Goal: Information Seeking & Learning: Learn about a topic

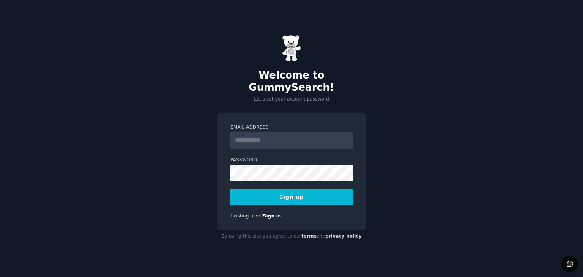
click at [265, 134] on input "Email Address" at bounding box center [291, 140] width 122 height 17
click at [265, 134] on input "*" at bounding box center [291, 140] width 122 height 17
type input "**********"
click at [230, 189] on button "Sign up" at bounding box center [291, 197] width 122 height 16
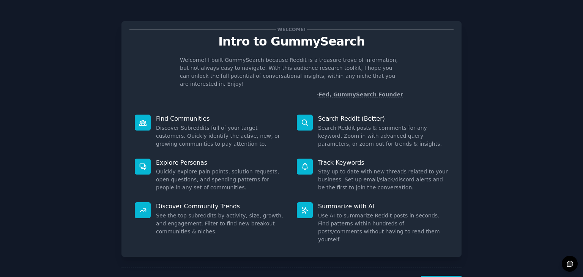
scroll to position [20, 0]
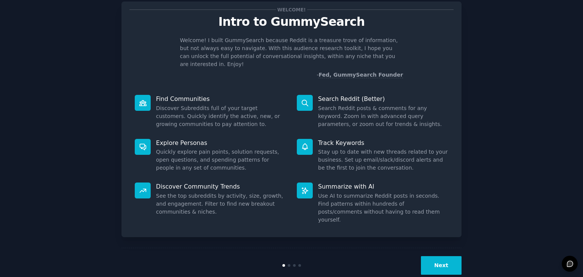
click at [443, 256] on button "Next" at bounding box center [441, 265] width 41 height 19
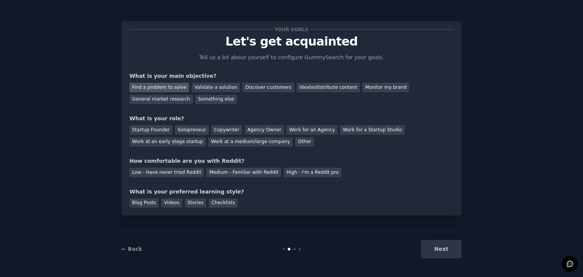
click at [169, 90] on div "Find a problem to solve" at bounding box center [159, 87] width 60 height 9
click at [245, 87] on div "Discover customers" at bounding box center [268, 87] width 51 height 9
click at [193, 95] on div "General market research" at bounding box center [160, 99] width 63 height 9
click at [295, 140] on div "Other" at bounding box center [304, 141] width 19 height 9
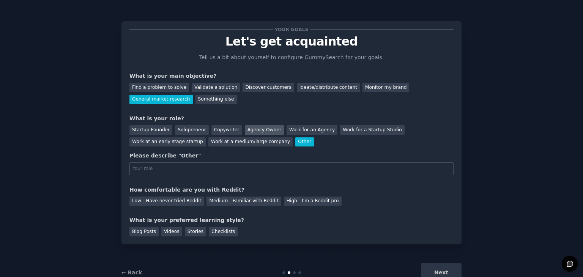
click at [249, 134] on div "Agency Owner" at bounding box center [264, 129] width 39 height 9
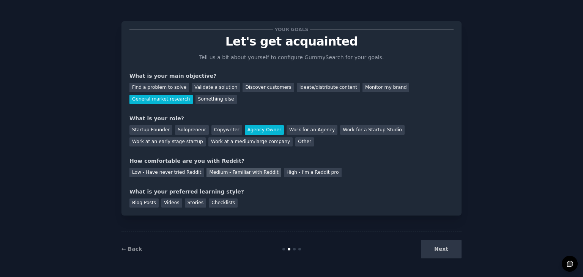
click at [238, 175] on div "Medium - Familiar with Reddit" at bounding box center [243, 172] width 74 height 9
drag, startPoint x: 152, startPoint y: 191, endPoint x: 197, endPoint y: 191, distance: 45.5
click at [197, 191] on div "What is your preferred learning style?" at bounding box center [291, 192] width 324 height 8
click at [143, 203] on div "Blog Posts" at bounding box center [143, 202] width 29 height 9
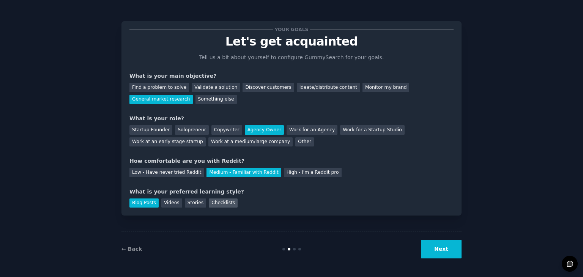
click at [209, 207] on div "Checklists" at bounding box center [223, 202] width 29 height 9
click at [143, 206] on div "Blog Posts" at bounding box center [143, 202] width 29 height 9
click at [441, 244] on button "Next" at bounding box center [441, 249] width 41 height 19
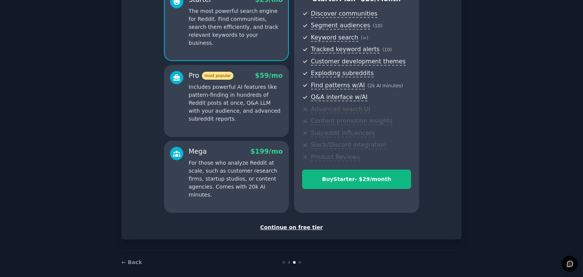
scroll to position [87, 0]
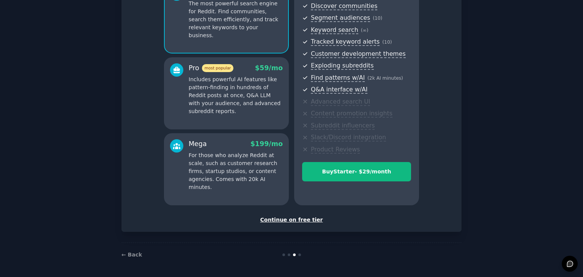
click at [294, 219] on div "Continue on free tier" at bounding box center [291, 220] width 324 height 8
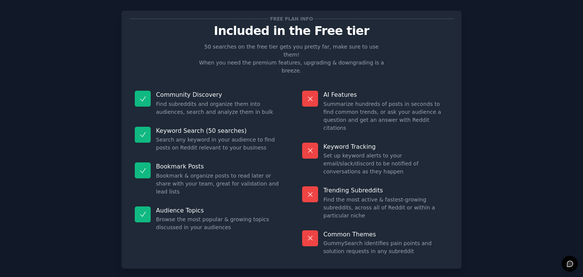
scroll to position [9, 0]
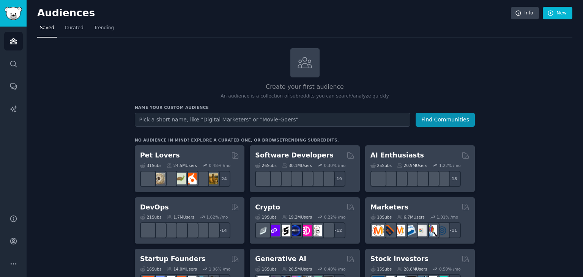
click at [252, 119] on input "text" at bounding box center [273, 120] width 276 height 14
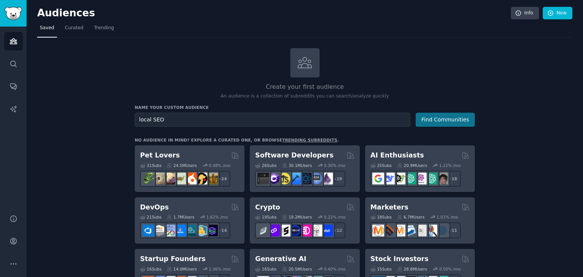
type input "local SEO"
click at [452, 120] on button "Find Communities" at bounding box center [445, 120] width 59 height 14
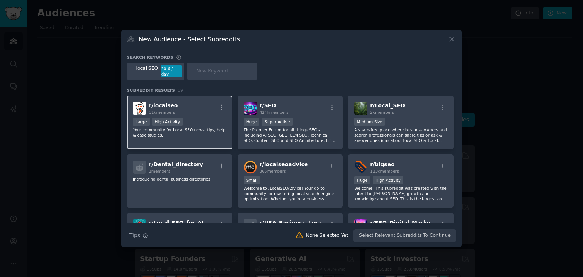
click at [167, 110] on span "11k members" at bounding box center [162, 112] width 26 height 5
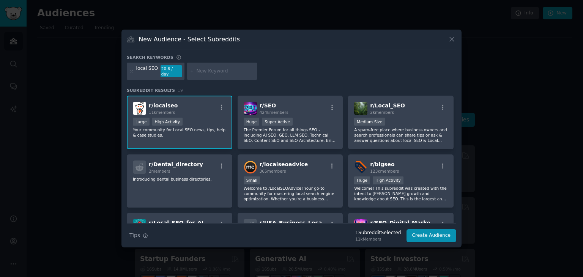
click at [184, 112] on div "r/ localseo 11k members Large High Activity Your community for Local SEO news, …" at bounding box center [180, 123] width 106 height 54
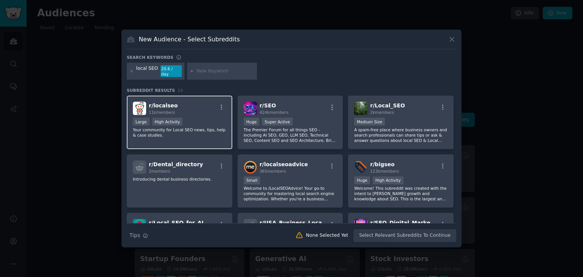
click at [184, 112] on div "r/ localseo 11k members Large High Activity Your community for Local SEO news, …" at bounding box center [180, 123] width 106 height 54
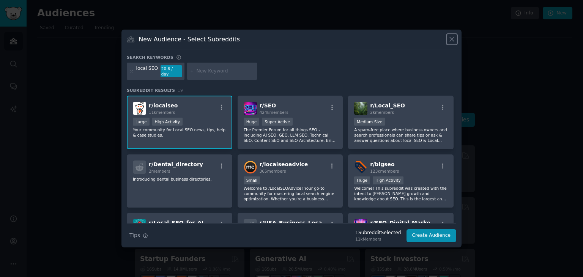
click at [451, 41] on icon at bounding box center [452, 39] width 4 height 4
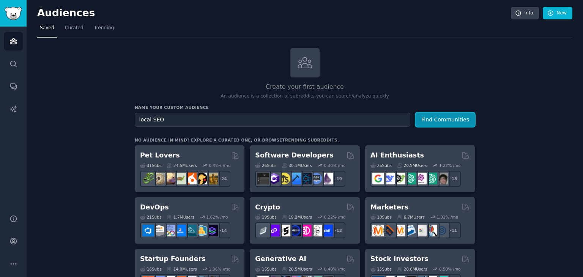
scroll to position [35, 0]
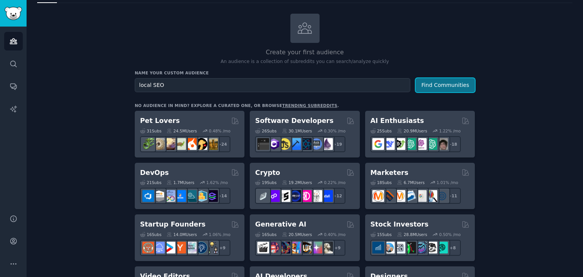
click at [435, 87] on button "Find Communities" at bounding box center [445, 85] width 59 height 14
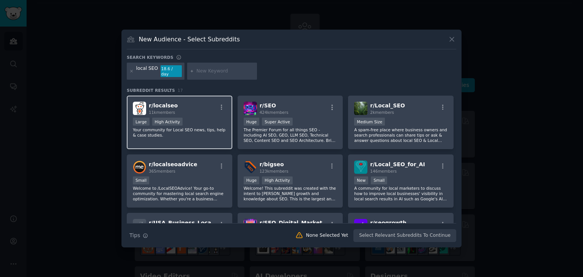
click at [189, 110] on div "r/ localseo 11k members" at bounding box center [179, 108] width 93 height 13
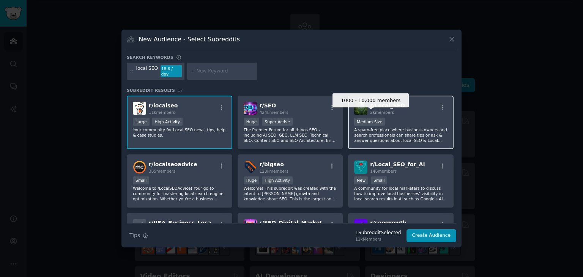
click at [360, 118] on div "Medium Size" at bounding box center [369, 122] width 31 height 8
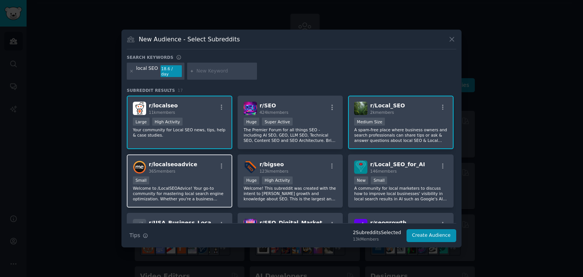
click at [208, 172] on div "r/ localseoadvice 365 members Small Welcome to /LocalSEOAdvice! Your go-to comm…" at bounding box center [180, 181] width 106 height 54
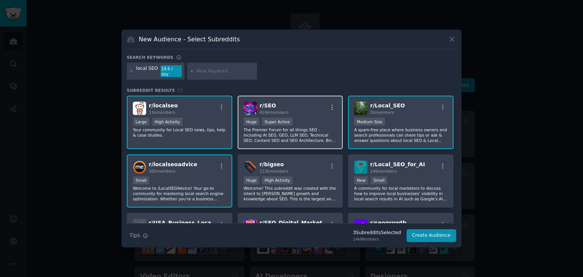
click at [316, 118] on div "Huge Super Active" at bounding box center [290, 122] width 93 height 9
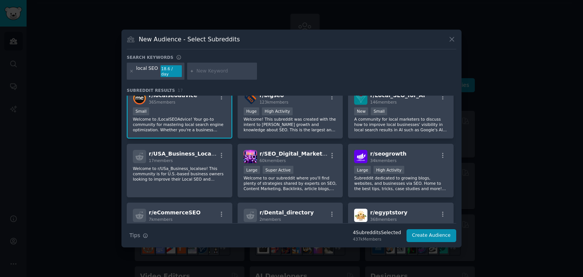
scroll to position [86, 0]
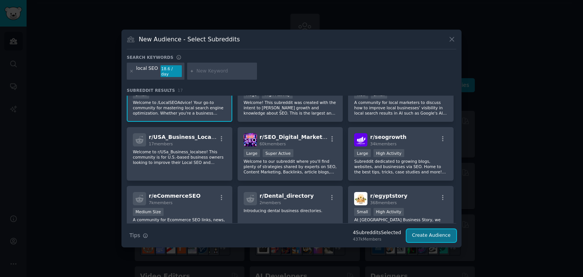
click at [422, 231] on button "Create Audience" at bounding box center [431, 235] width 50 height 13
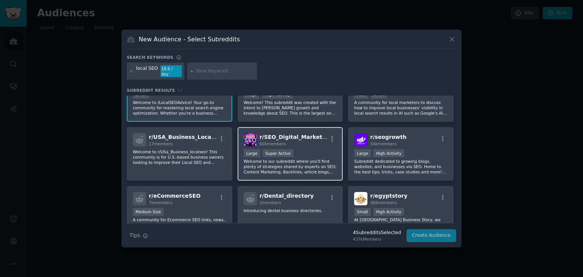
scroll to position [0, 0]
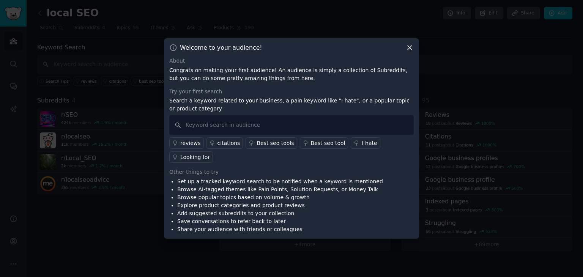
click at [408, 52] on icon at bounding box center [410, 48] width 8 height 8
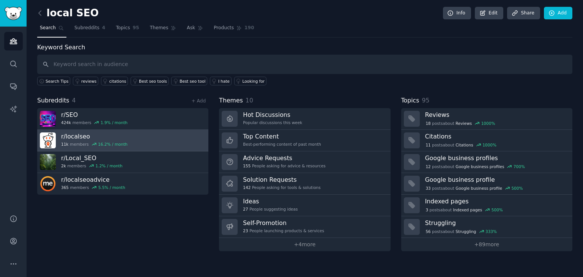
click at [139, 132] on link "r/ localseo 11k members 16.2 % / month" at bounding box center [122, 141] width 171 height 22
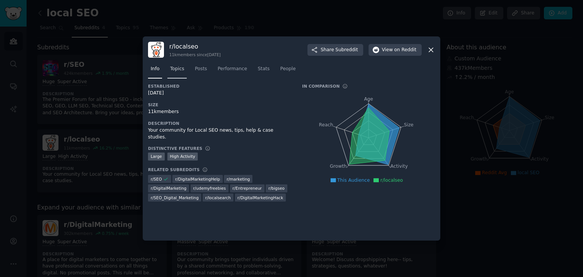
click at [178, 69] on span "Topics" at bounding box center [177, 69] width 14 height 7
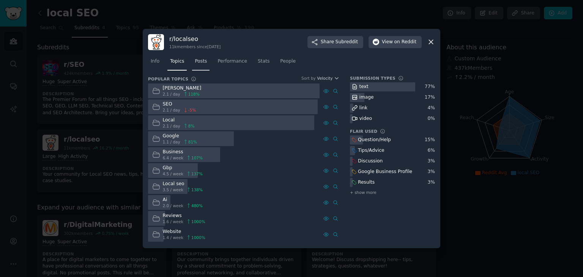
click at [197, 66] on link "Posts" at bounding box center [200, 63] width 17 height 16
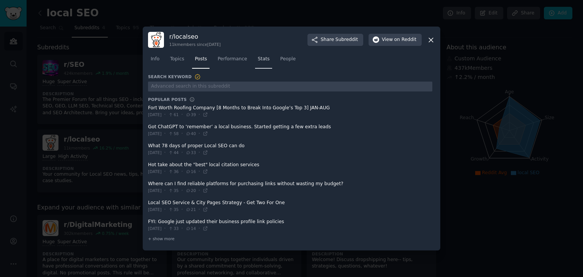
click at [259, 55] on link "Stats" at bounding box center [263, 61] width 17 height 16
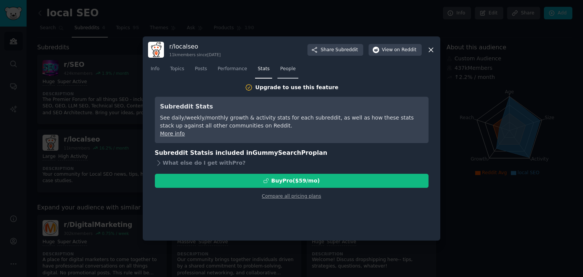
click at [280, 67] on span "People" at bounding box center [288, 69] width 16 height 7
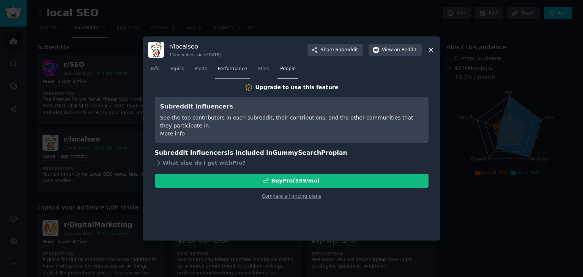
click at [228, 70] on span "Performance" at bounding box center [232, 69] width 30 height 7
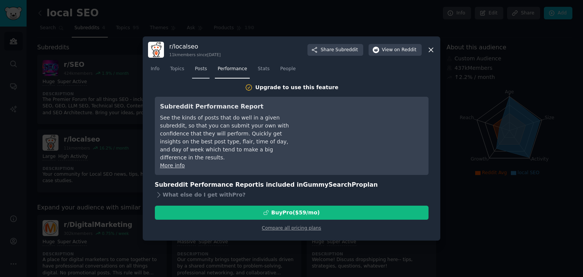
click at [198, 68] on span "Posts" at bounding box center [201, 69] width 12 height 7
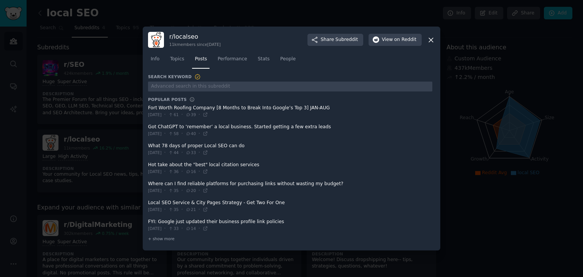
click at [430, 39] on icon at bounding box center [431, 40] width 8 height 8
